Goal: Task Accomplishment & Management: Use online tool/utility

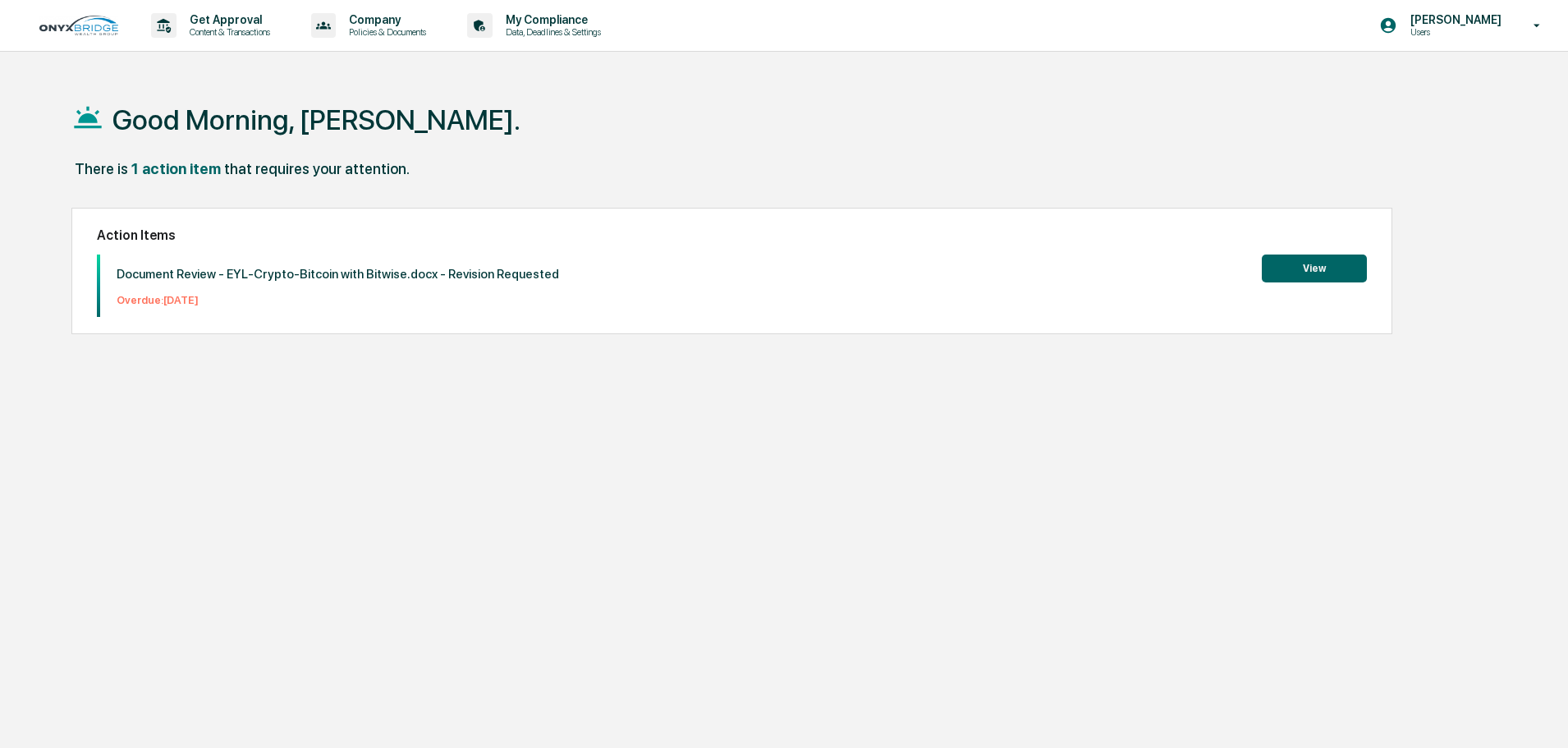
click at [1322, 264] on button "View" at bounding box center [1314, 268] width 105 height 28
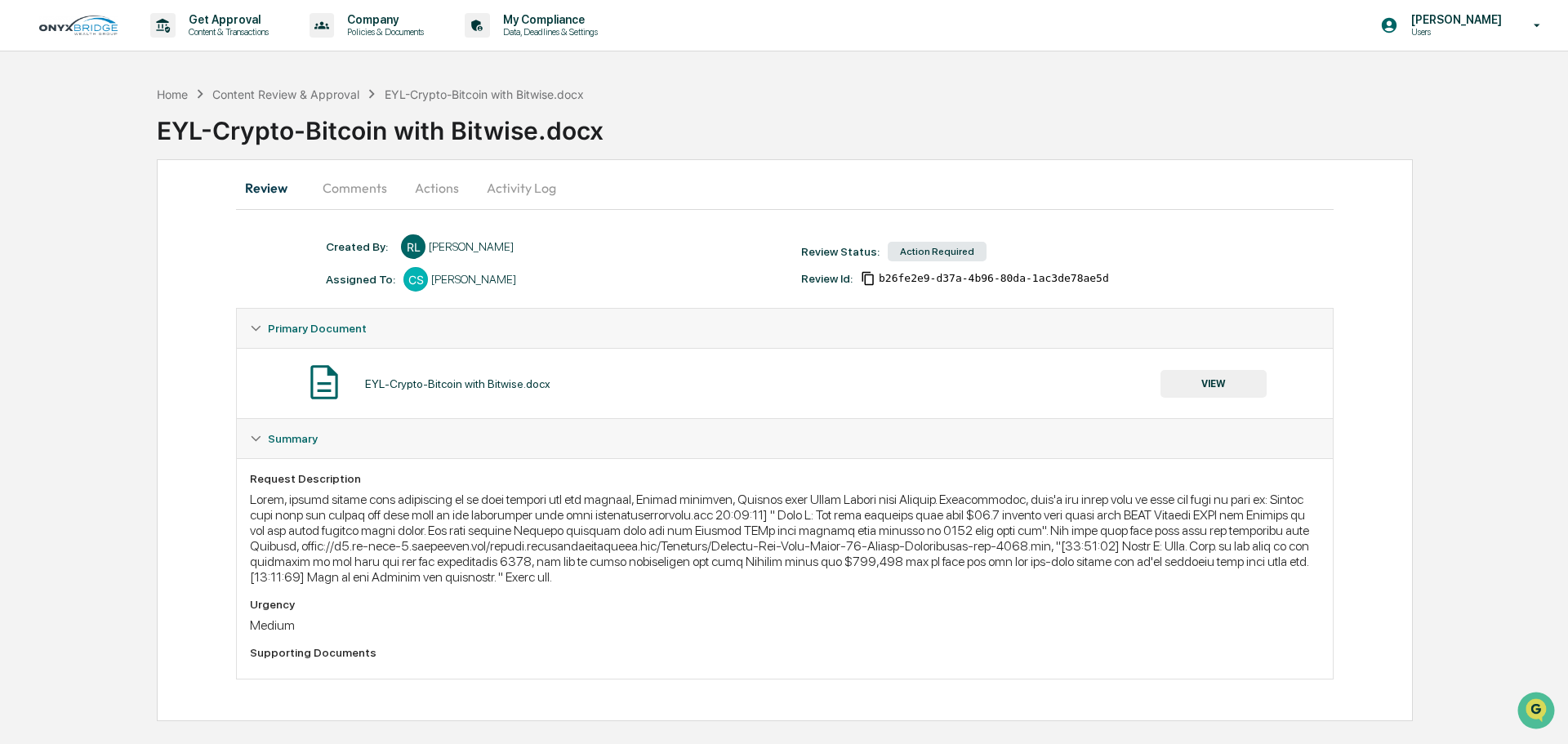
click at [437, 194] on button "Actions" at bounding box center [436, 187] width 74 height 39
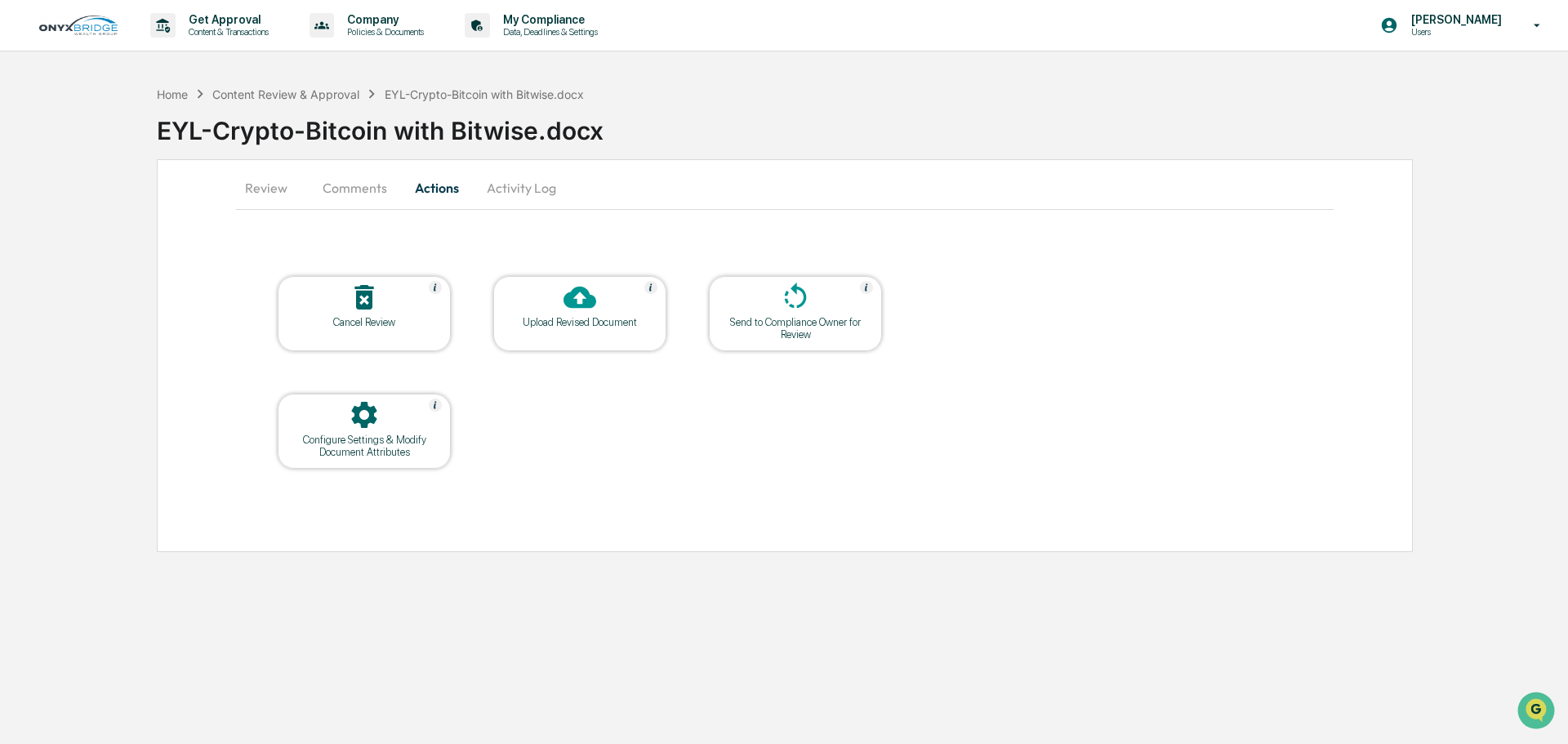
click at [602, 302] on div at bounding box center [580, 298] width 163 height 35
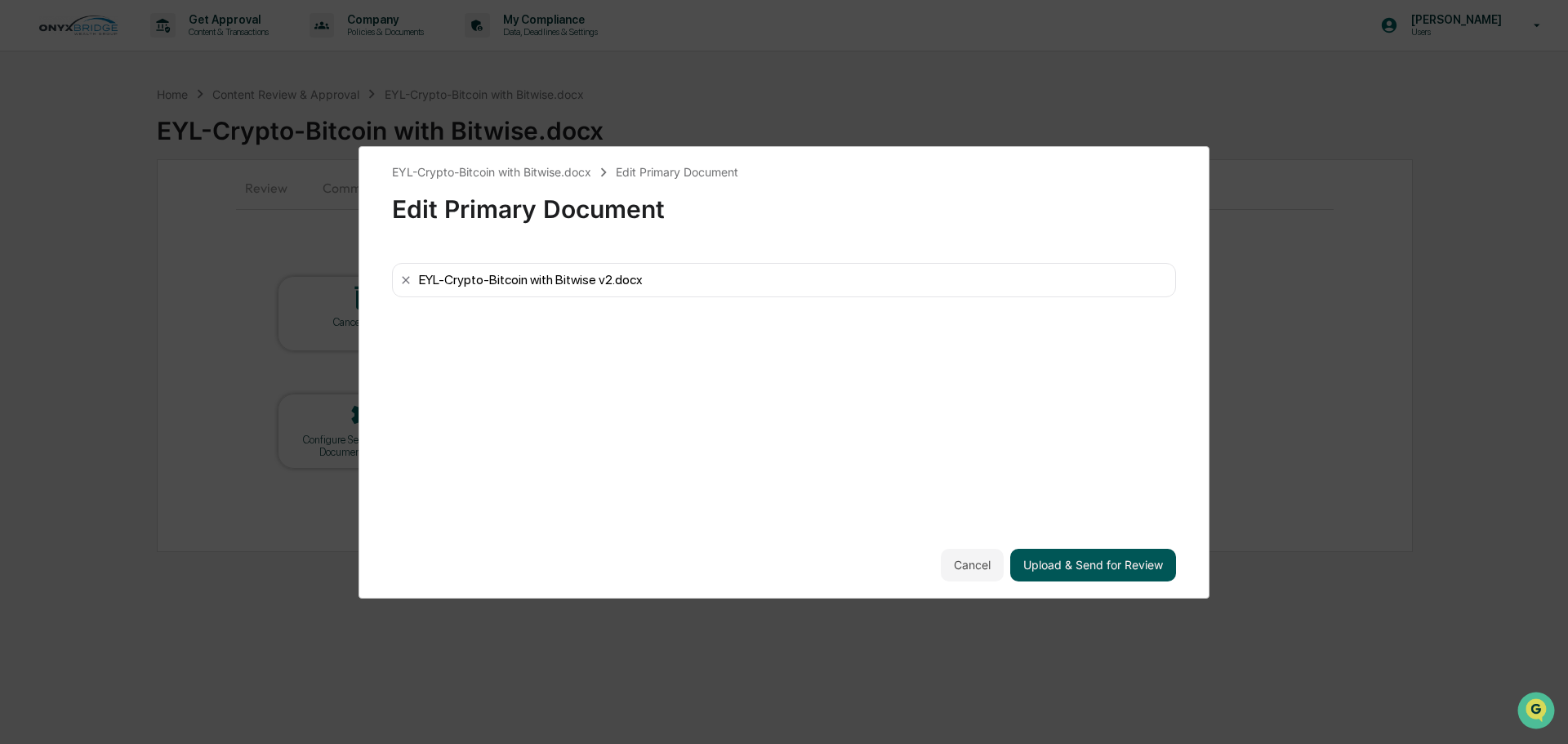
click at [1090, 570] on button "Upload & Send for Review" at bounding box center [1093, 565] width 166 height 32
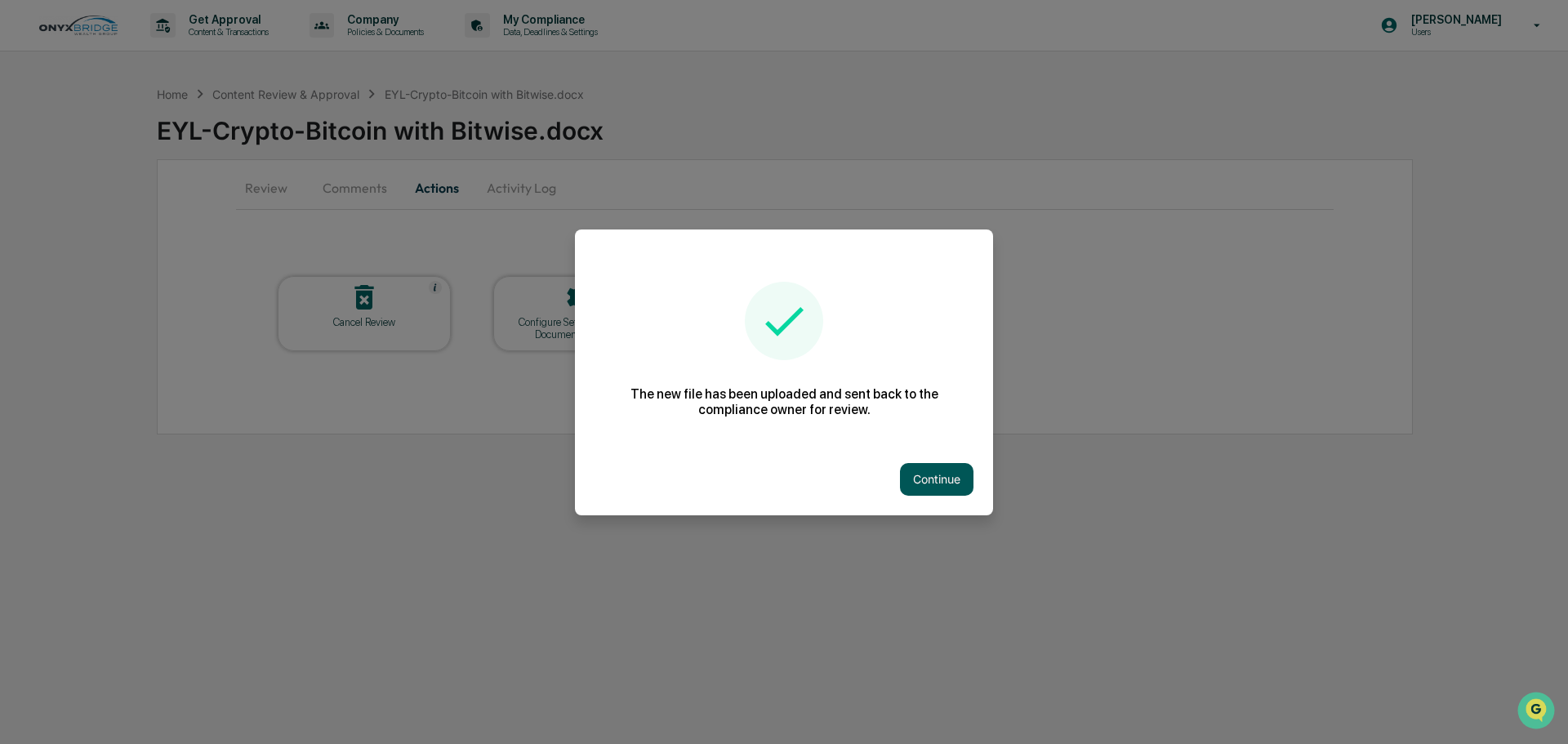
click at [908, 476] on button "Continue" at bounding box center [936, 479] width 74 height 32
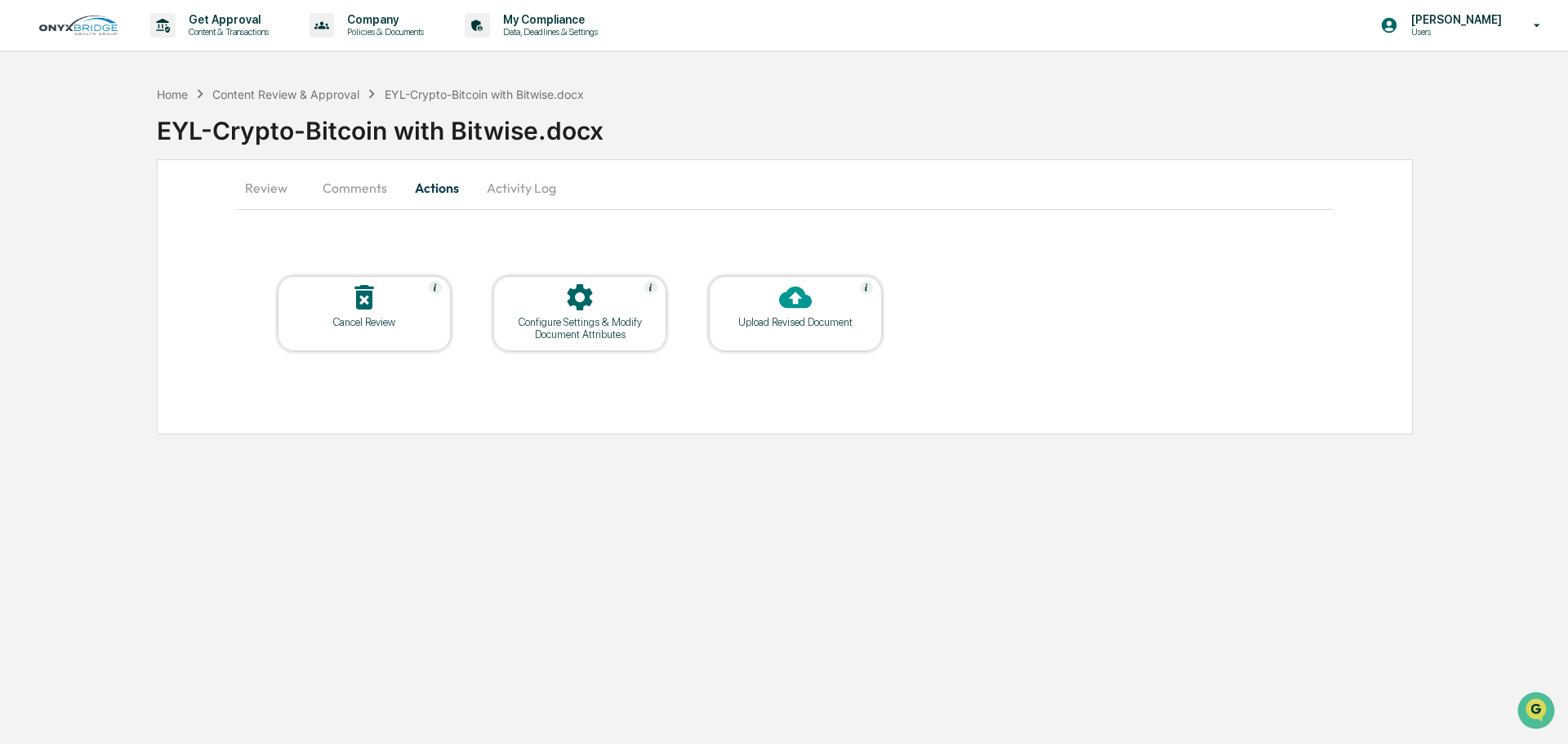
click at [328, 194] on button "Comments" at bounding box center [354, 187] width 91 height 39
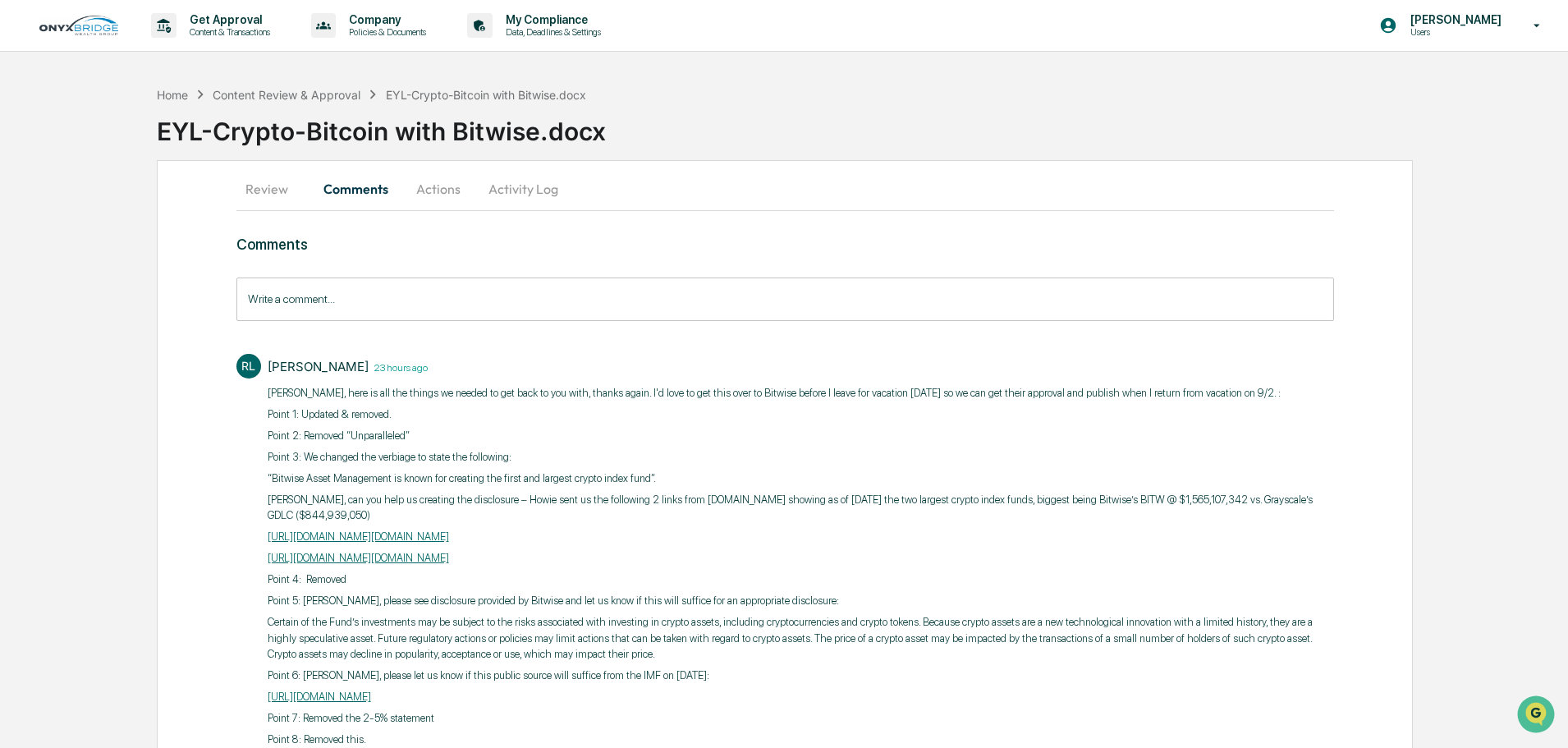
click at [267, 191] on button "Review" at bounding box center [273, 188] width 74 height 39
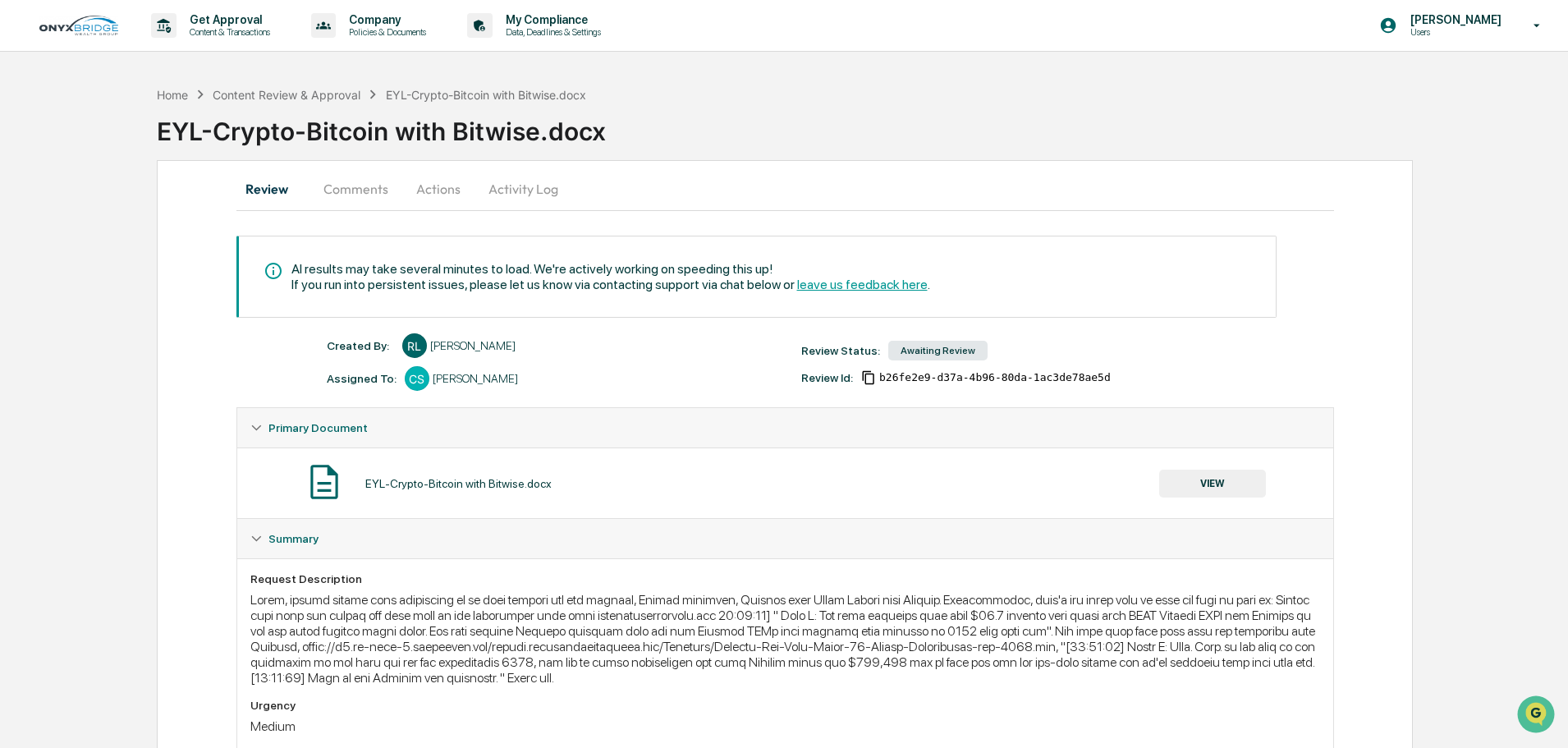
click at [250, 425] on div "Primary Document" at bounding box center [785, 427] width 1097 height 39
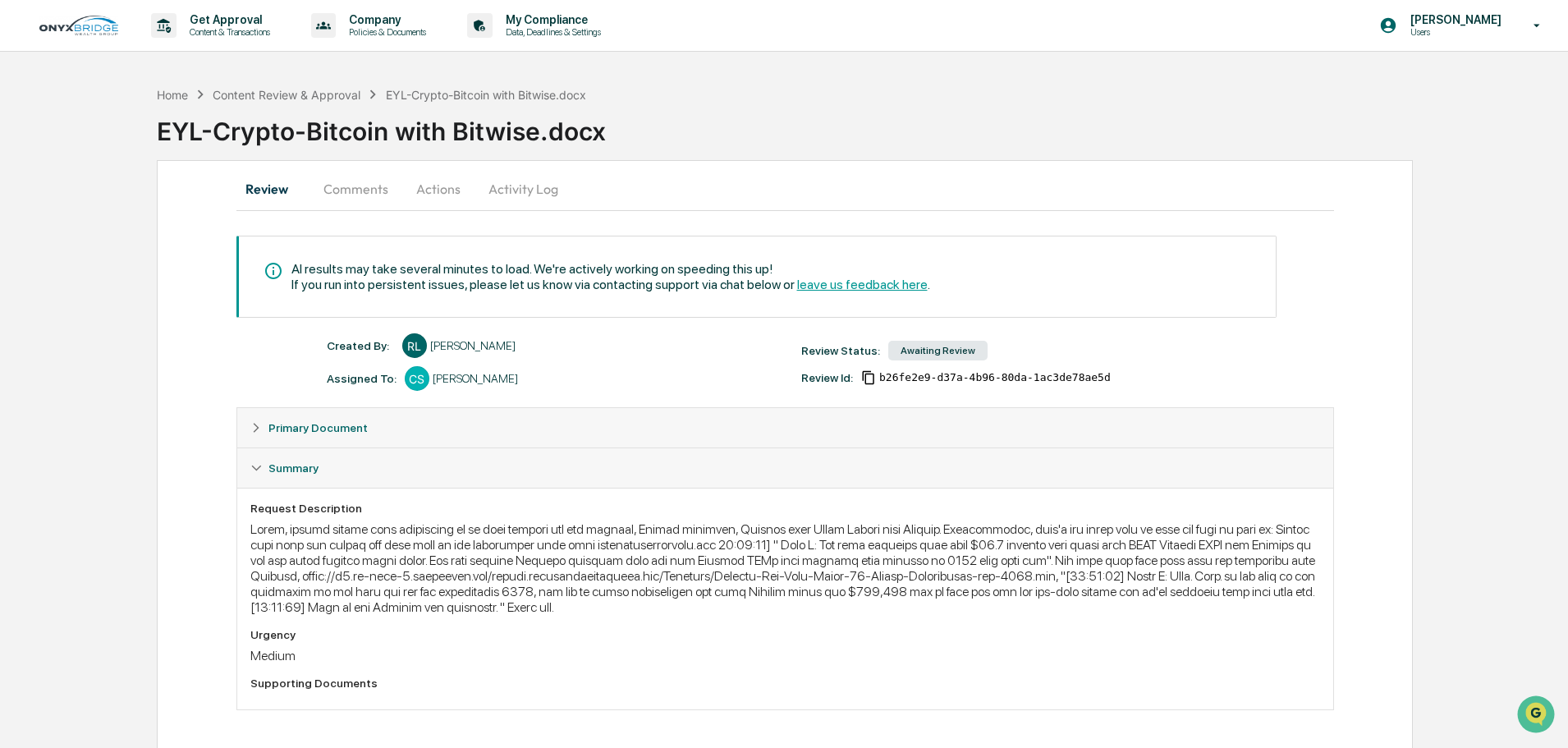
click at [251, 425] on icon at bounding box center [256, 428] width 12 height 12
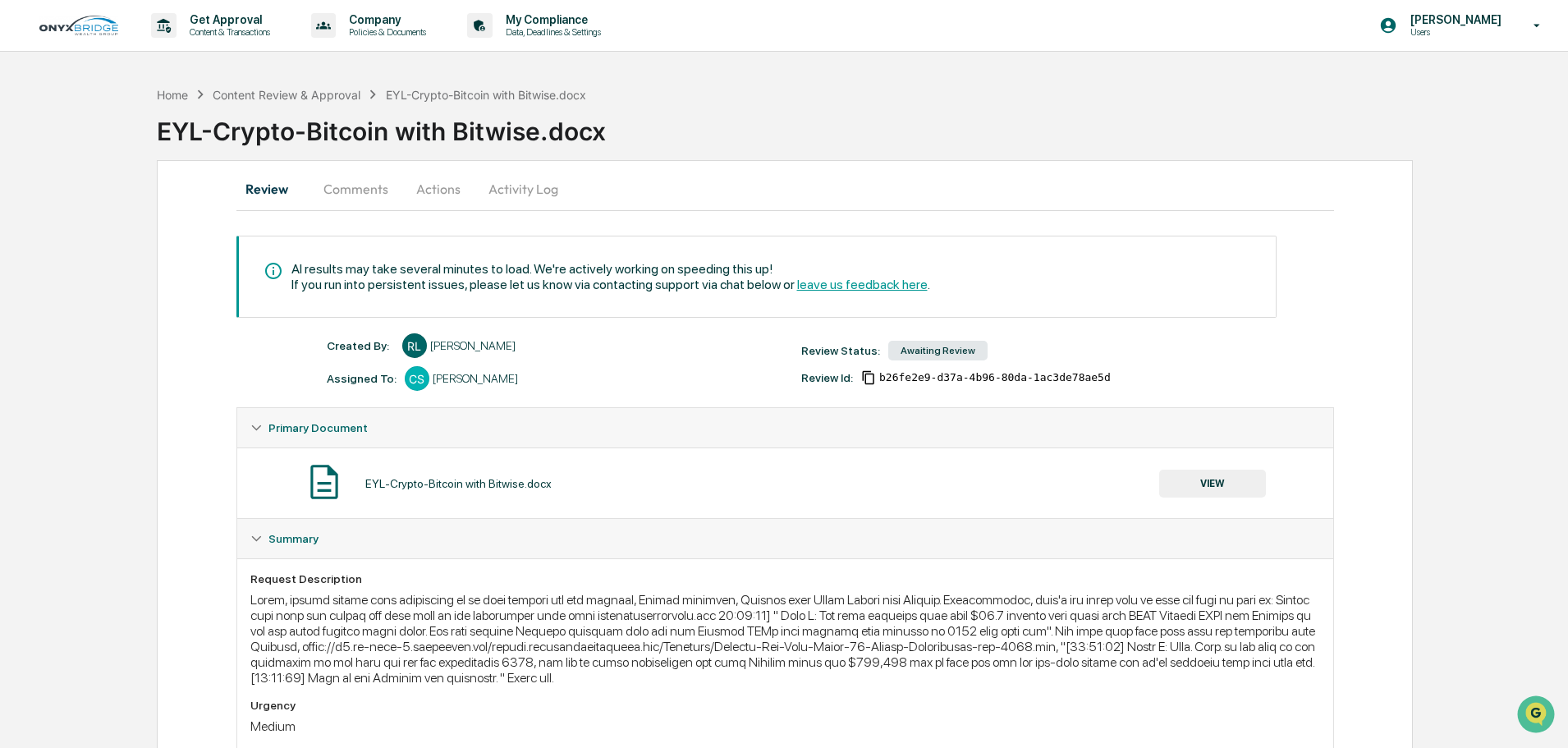
click at [531, 196] on button "Activity Log" at bounding box center [523, 188] width 96 height 39
